Goal: Check status: Check status

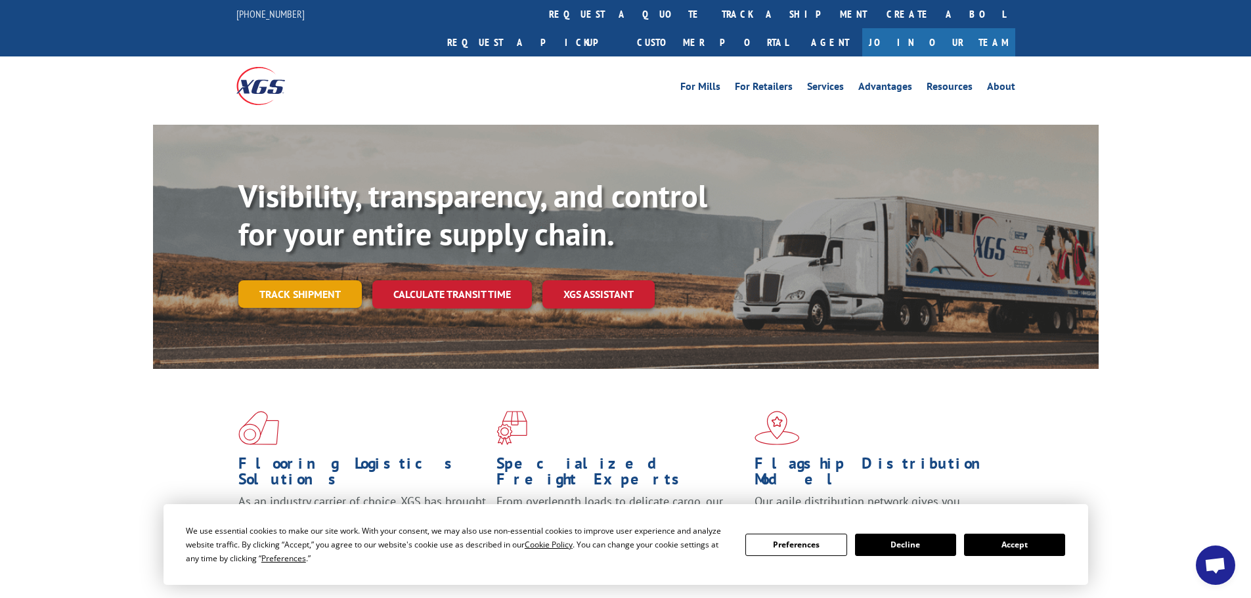
click at [313, 280] on link "Track shipment" at bounding box center [299, 294] width 123 height 28
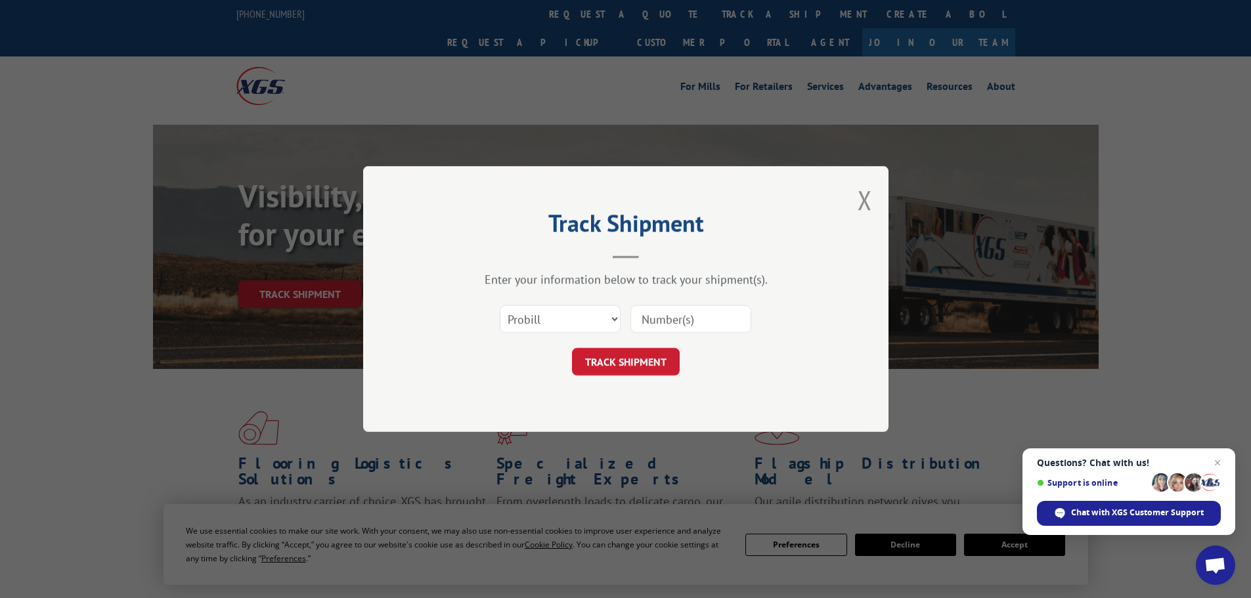
click at [689, 319] on input at bounding box center [690, 319] width 121 height 28
type input "123076"
click button "TRACK SHIPMENT" at bounding box center [626, 362] width 108 height 28
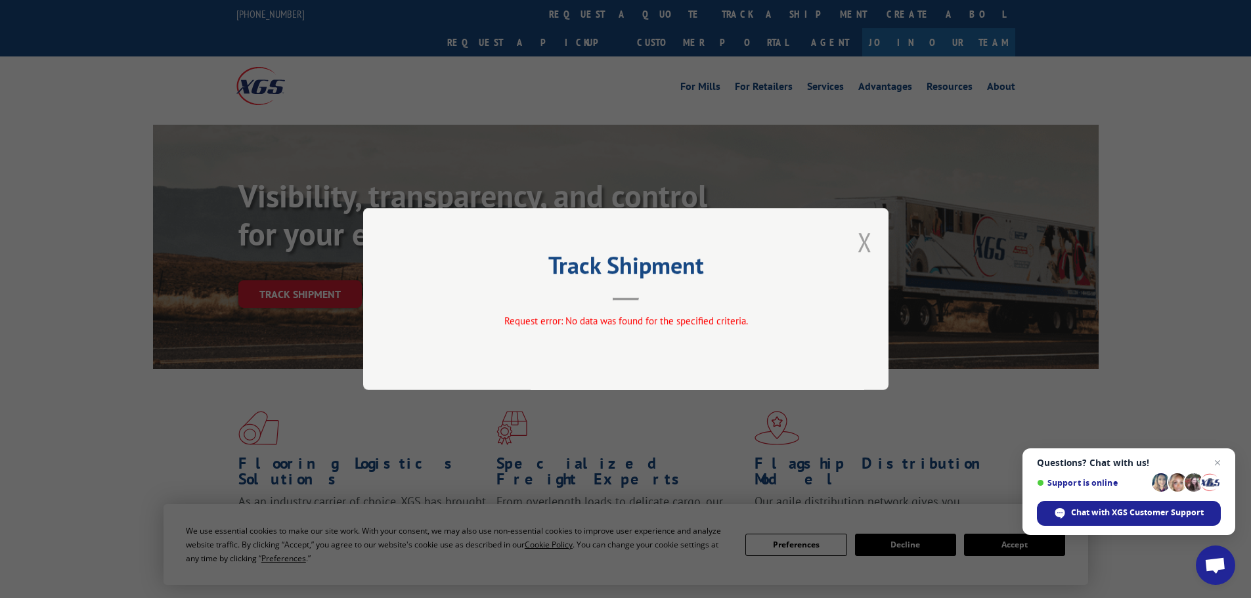
click at [869, 237] on button "Close modal" at bounding box center [865, 242] width 14 height 35
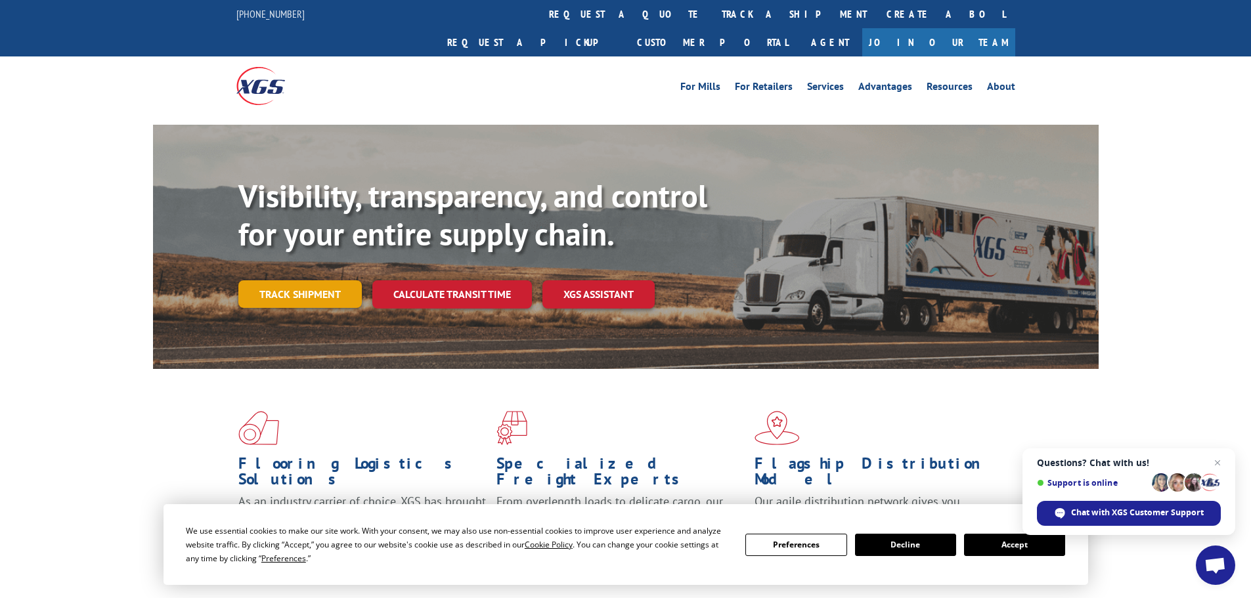
click at [256, 280] on link "Track shipment" at bounding box center [299, 294] width 123 height 28
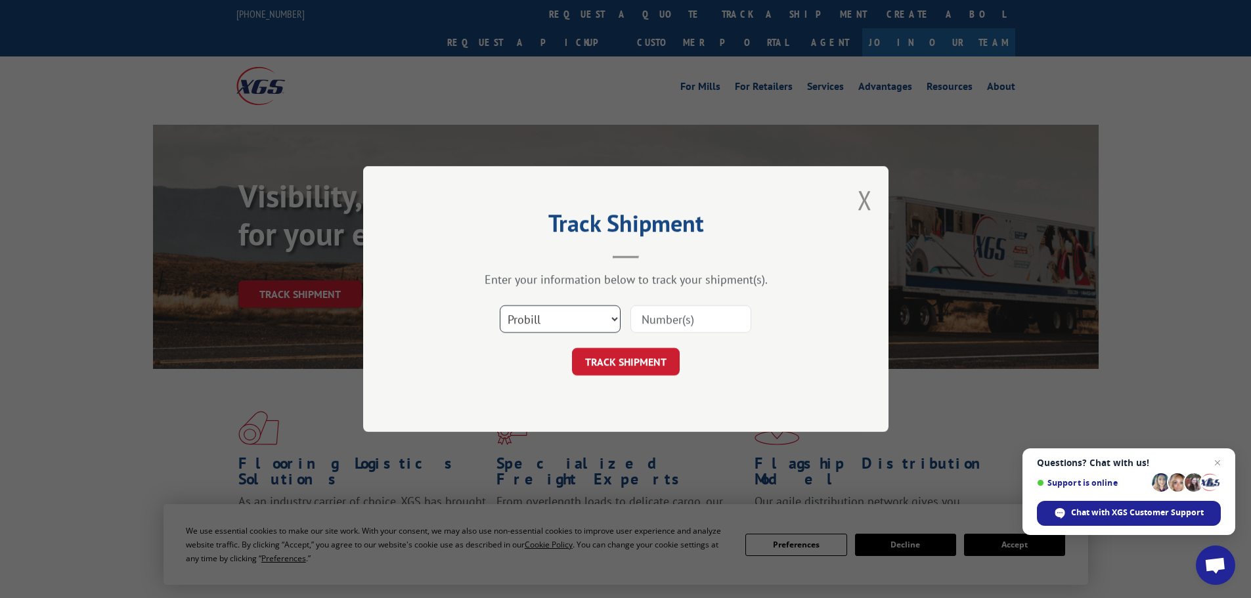
click at [529, 316] on select "Select category... Probill BOL PO" at bounding box center [560, 319] width 121 height 28
select select "bol"
click at [500, 305] on select "Select category... Probill BOL PO" at bounding box center [560, 319] width 121 height 28
click at [667, 313] on input at bounding box center [690, 319] width 121 height 28
type input "123076"
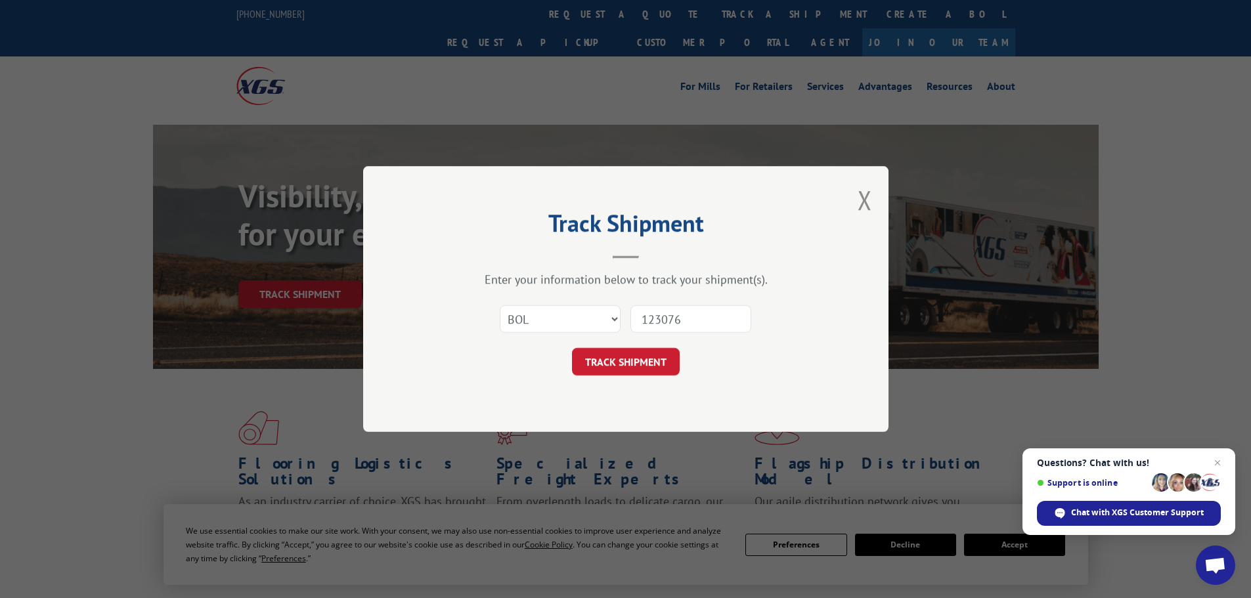
click button "TRACK SHIPMENT" at bounding box center [626, 362] width 108 height 28
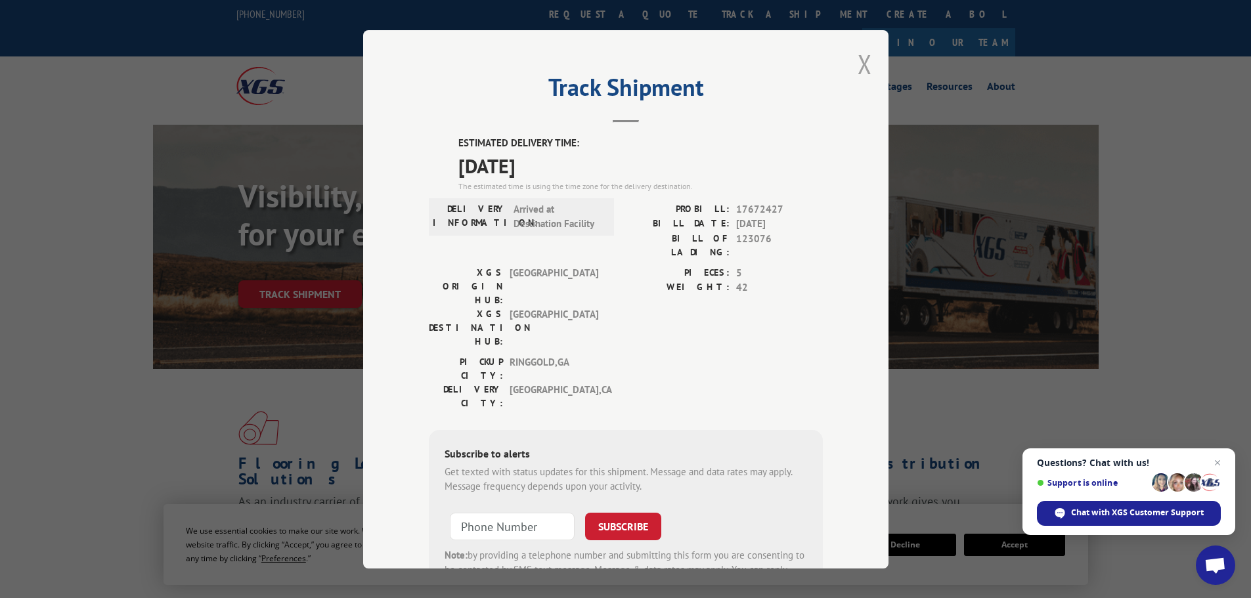
click at [858, 52] on button "Close modal" at bounding box center [865, 64] width 14 height 35
